Goal: Task Accomplishment & Management: Manage account settings

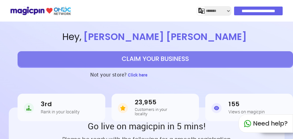
select select "*******"
click at [243, 13] on input "**********" at bounding box center [258, 11] width 48 height 9
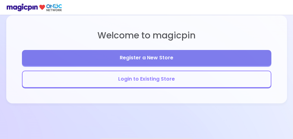
click at [163, 77] on button "Login to Existing Store" at bounding box center [146, 79] width 249 height 17
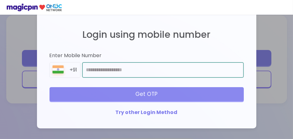
click at [159, 71] on input "number" at bounding box center [162, 70] width 161 height 16
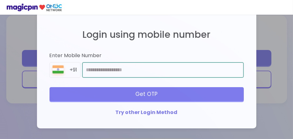
type input "**********"
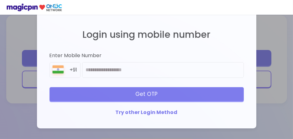
click at [144, 97] on div "Get OTP" at bounding box center [146, 94] width 194 height 14
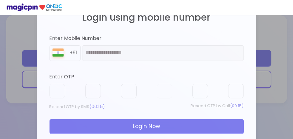
click at [139, 123] on div "Login Now" at bounding box center [146, 127] width 194 height 14
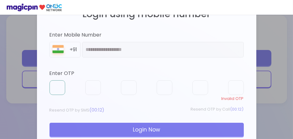
click at [58, 87] on input "text" at bounding box center [57, 87] width 16 height 15
type input "*"
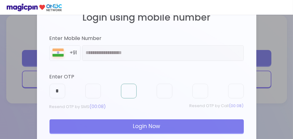
type input "*"
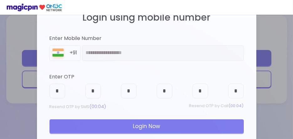
click at [85, 121] on div "Login Now" at bounding box center [146, 127] width 194 height 14
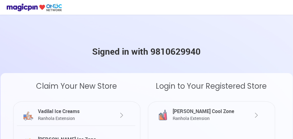
click at [253, 114] on img at bounding box center [256, 116] width 8 height 8
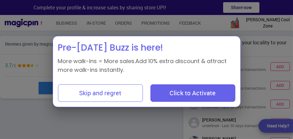
scroll to position [151, 114]
click at [122, 93] on button "Skip and regret" at bounding box center [100, 93] width 85 height 18
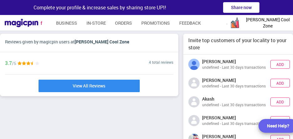
click at [169, 105] on div "Reviews Vouchers Promote New Reservations 10 daily Invite Payment Business Prof…" at bounding box center [89, 122] width 178 height 177
click at [72, 23] on link "Business" at bounding box center [66, 23] width 21 height 11
